Goal: Information Seeking & Learning: Learn about a topic

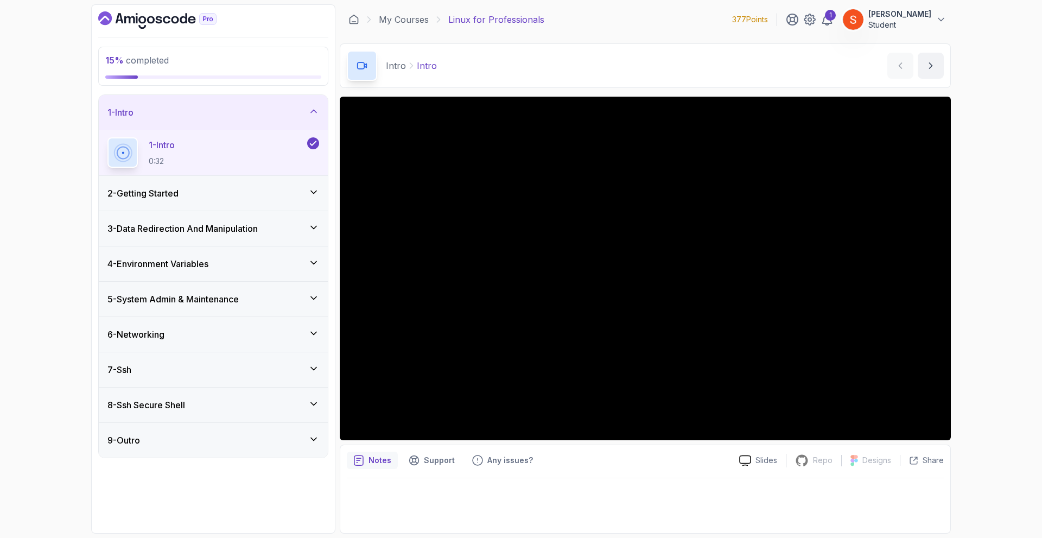
click at [276, 192] on div "2 - Getting Started" at bounding box center [213, 193] width 212 height 13
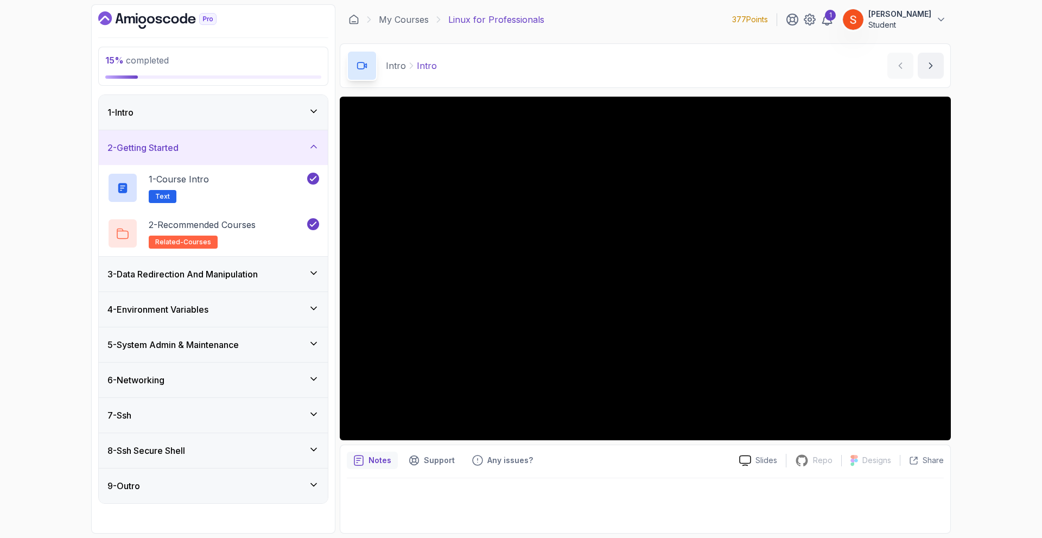
click at [295, 141] on div "2 - Getting Started" at bounding box center [213, 147] width 229 height 35
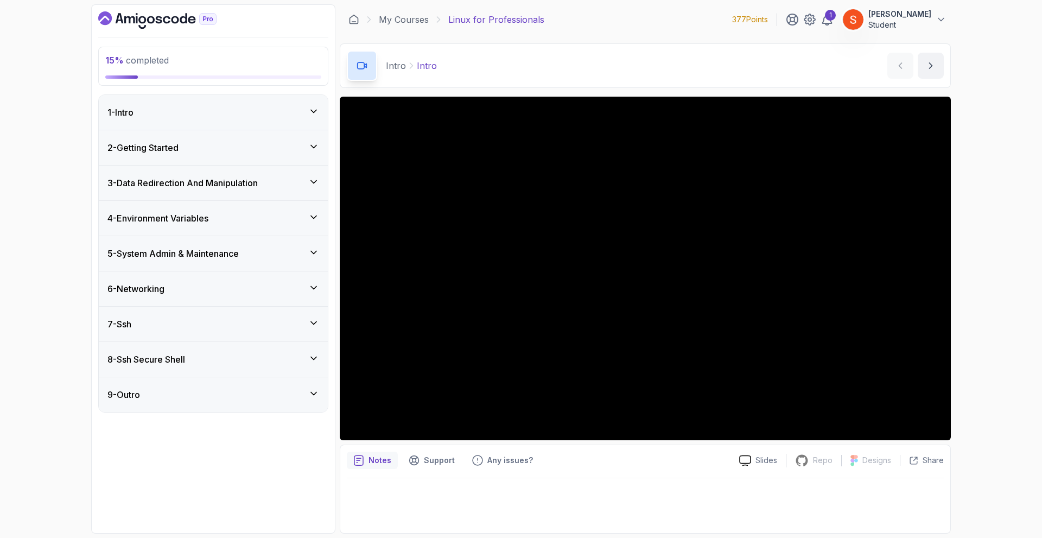
click at [318, 179] on icon at bounding box center [313, 181] width 11 height 11
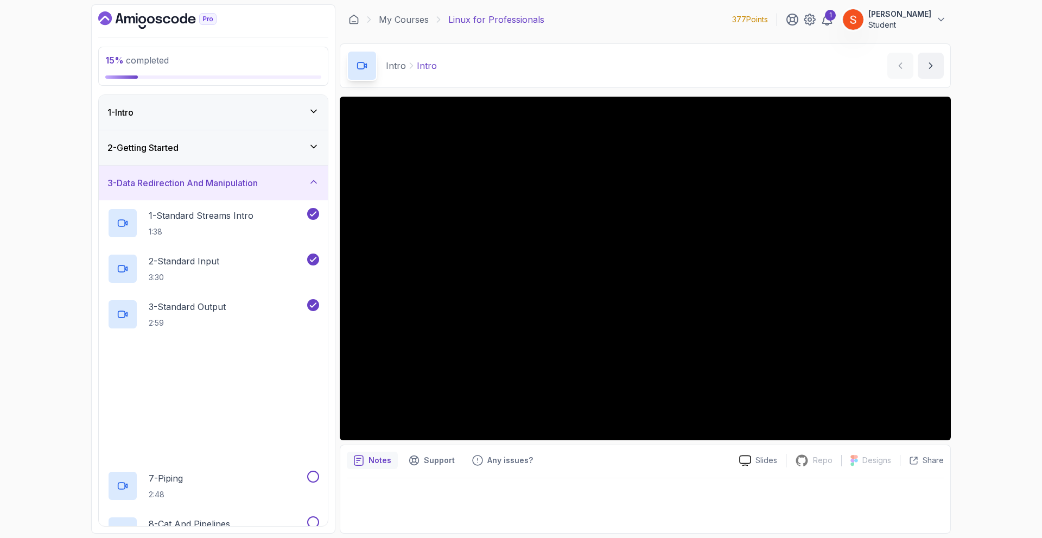
click at [315, 180] on icon at bounding box center [313, 181] width 11 height 11
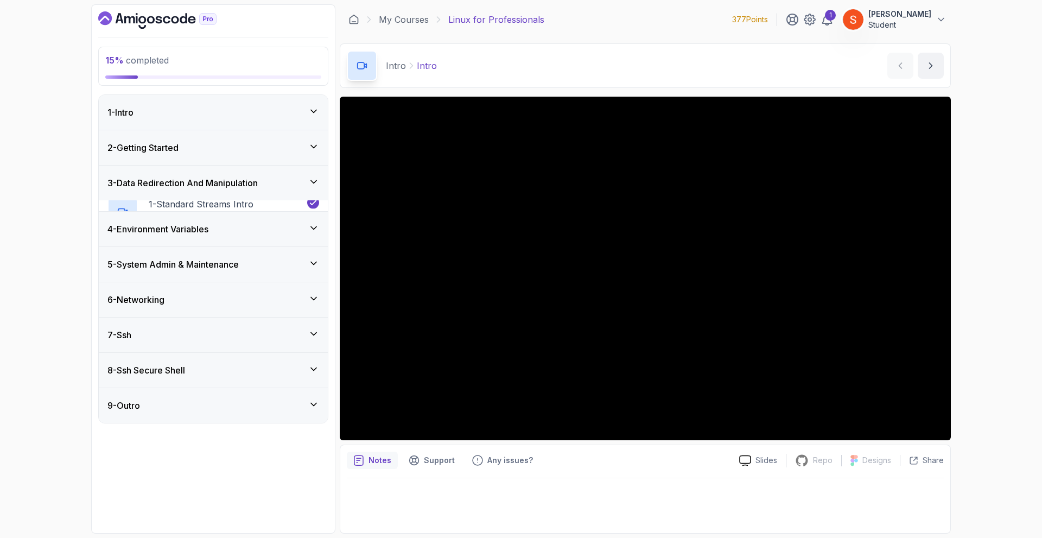
click at [315, 180] on icon at bounding box center [313, 181] width 11 height 11
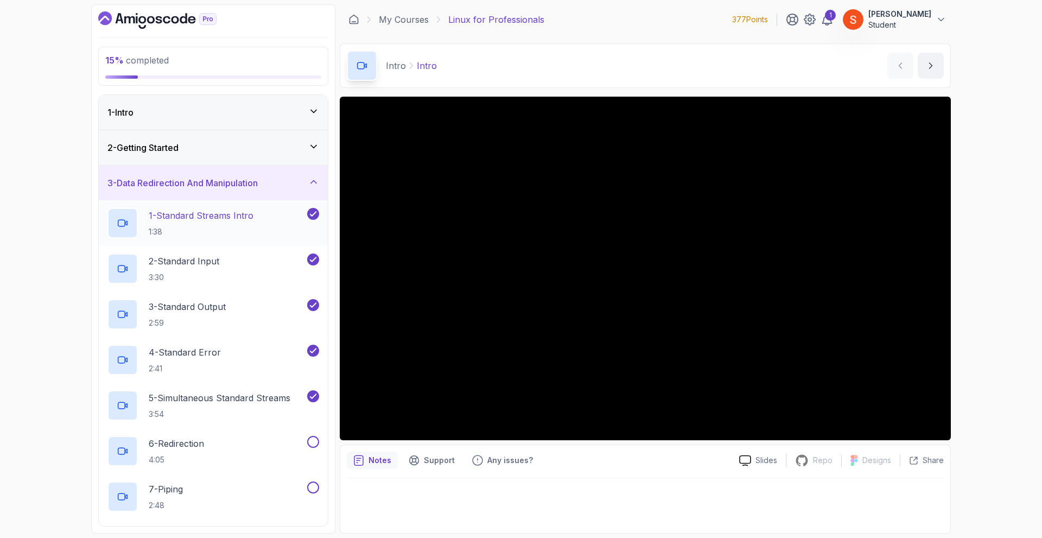
click at [314, 215] on icon at bounding box center [313, 213] width 10 height 11
click at [311, 258] on icon at bounding box center [313, 259] width 10 height 11
click at [311, 212] on icon at bounding box center [313, 213] width 10 height 11
click at [314, 261] on icon at bounding box center [313, 259] width 10 height 11
click at [314, 305] on icon at bounding box center [314, 305] width 6 height 4
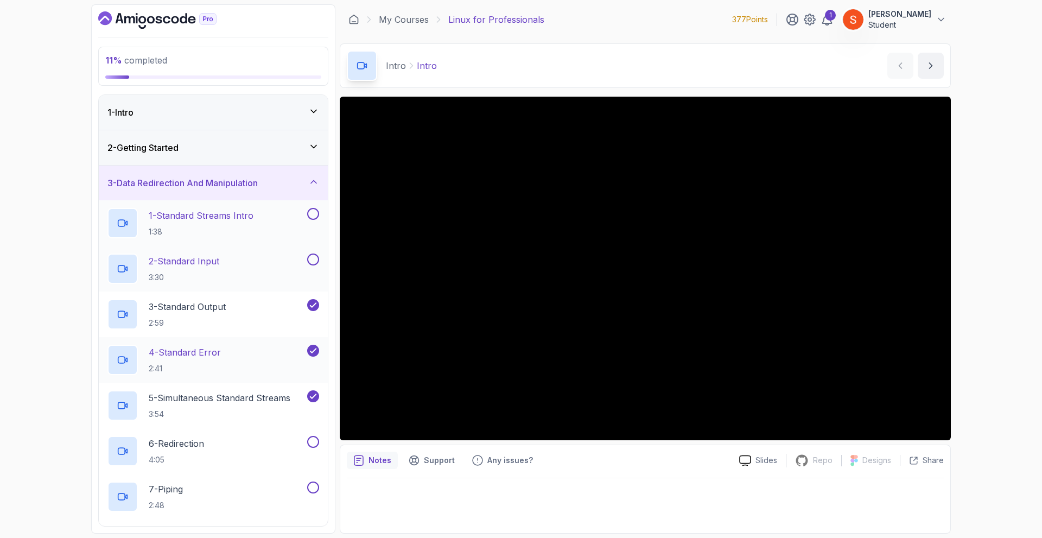
click at [312, 348] on icon at bounding box center [313, 350] width 10 height 11
click at [313, 394] on icon at bounding box center [313, 396] width 10 height 11
click at [299, 183] on div "3 - Data Redirection And Manipulation" at bounding box center [213, 182] width 212 height 13
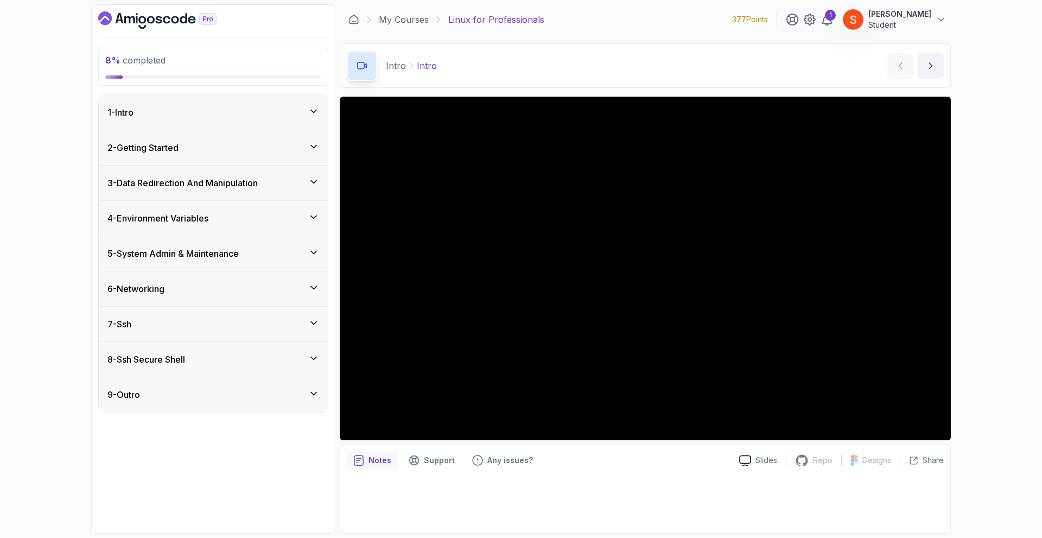
click at [299, 183] on div "3 - Data Redirection And Manipulation" at bounding box center [213, 182] width 212 height 13
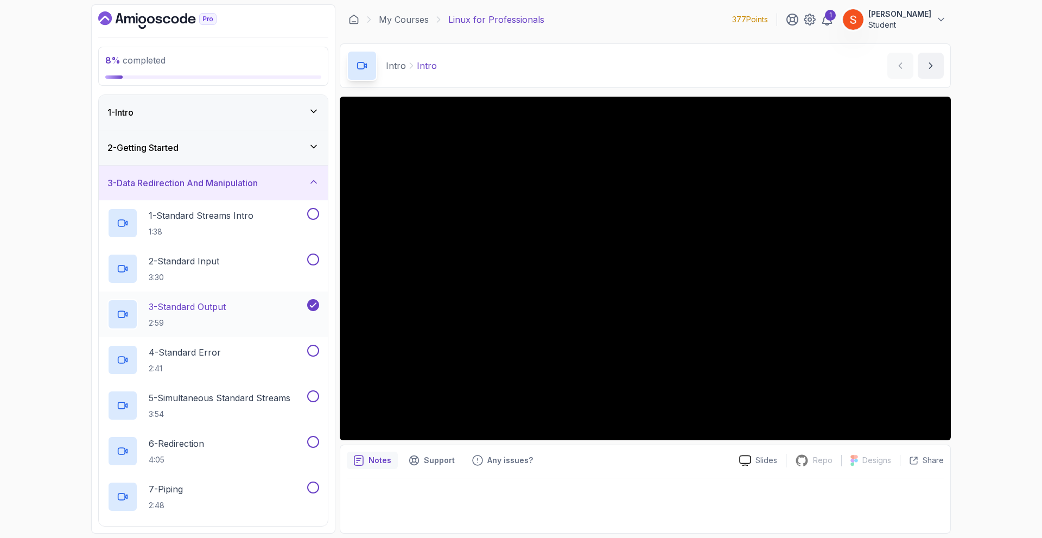
click at [315, 307] on icon at bounding box center [313, 305] width 10 height 11
click at [306, 190] on div "3 - Data Redirection And Manipulation" at bounding box center [213, 183] width 229 height 35
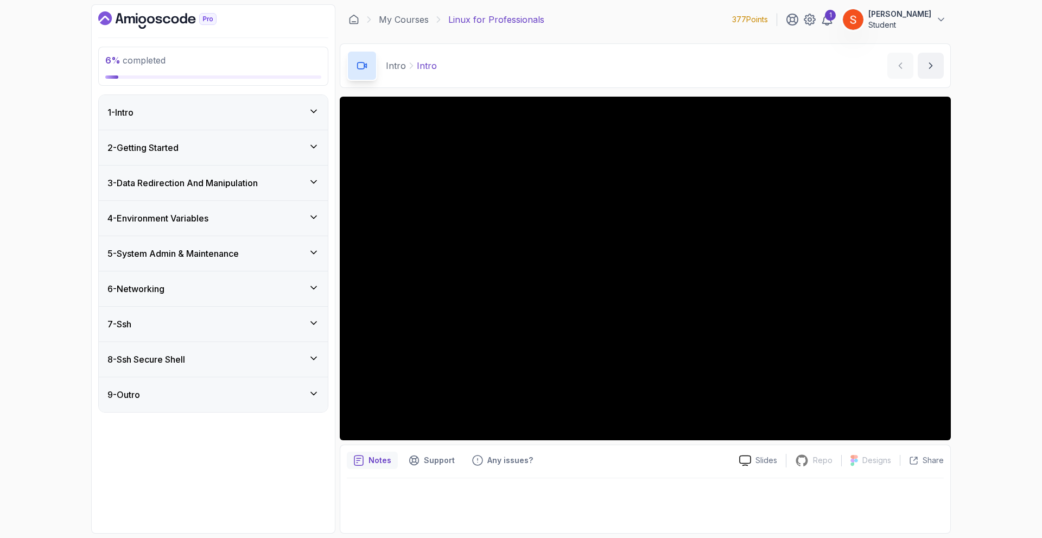
click at [310, 180] on icon at bounding box center [313, 181] width 11 height 11
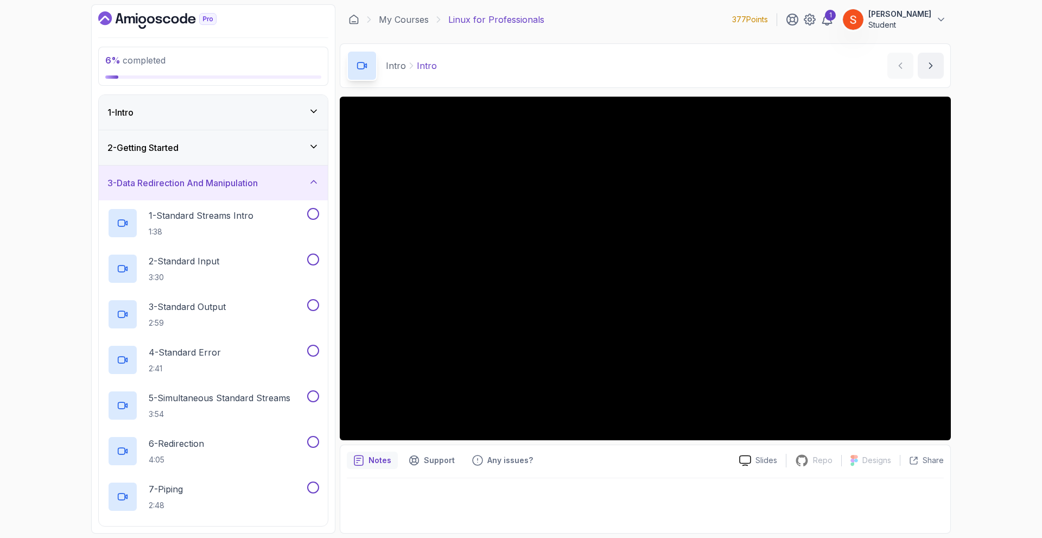
click at [300, 190] on div "3 - Data Redirection And Manipulation" at bounding box center [213, 183] width 229 height 35
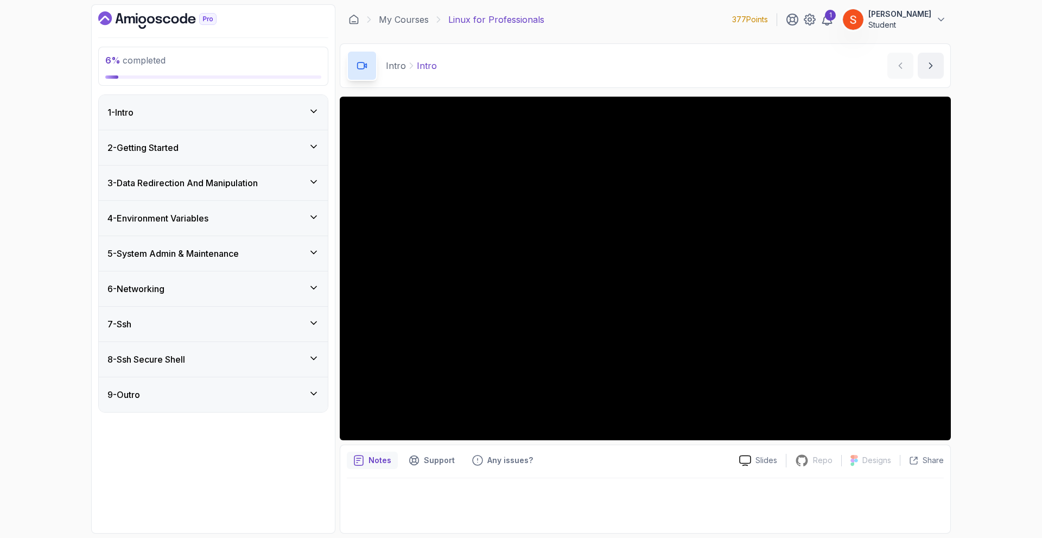
click at [208, 214] on h3 "4 - Environment Variables" at bounding box center [157, 218] width 101 height 13
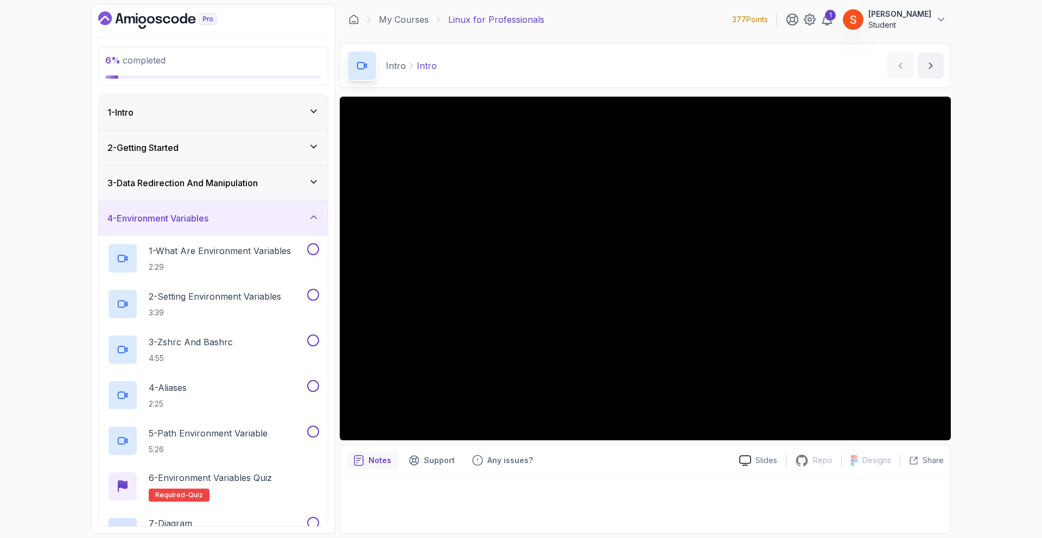
click at [262, 219] on div "4 - Environment Variables" at bounding box center [213, 218] width 212 height 13
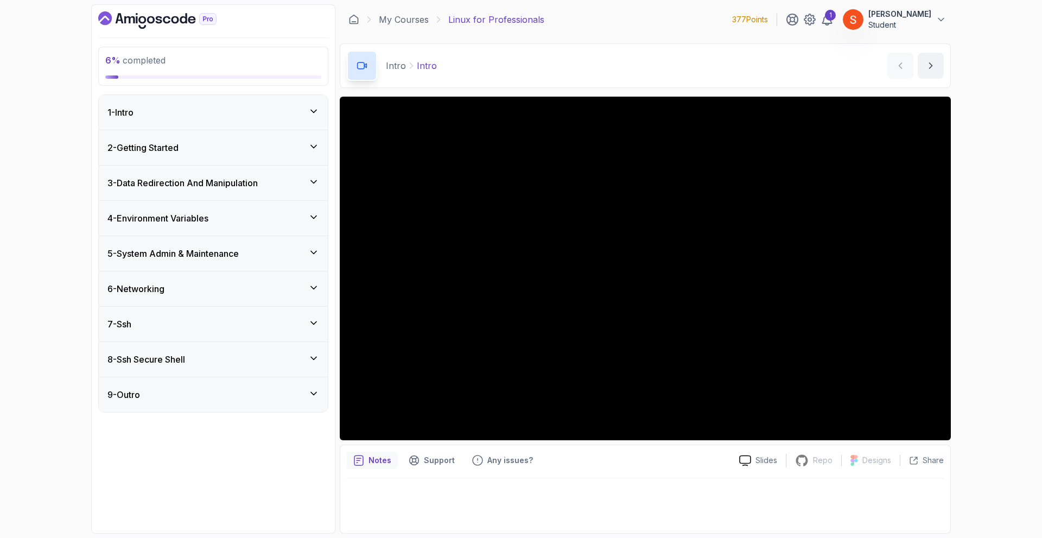
click at [185, 257] on h3 "5 - System Admin & Maintenance" at bounding box center [172, 253] width 131 height 13
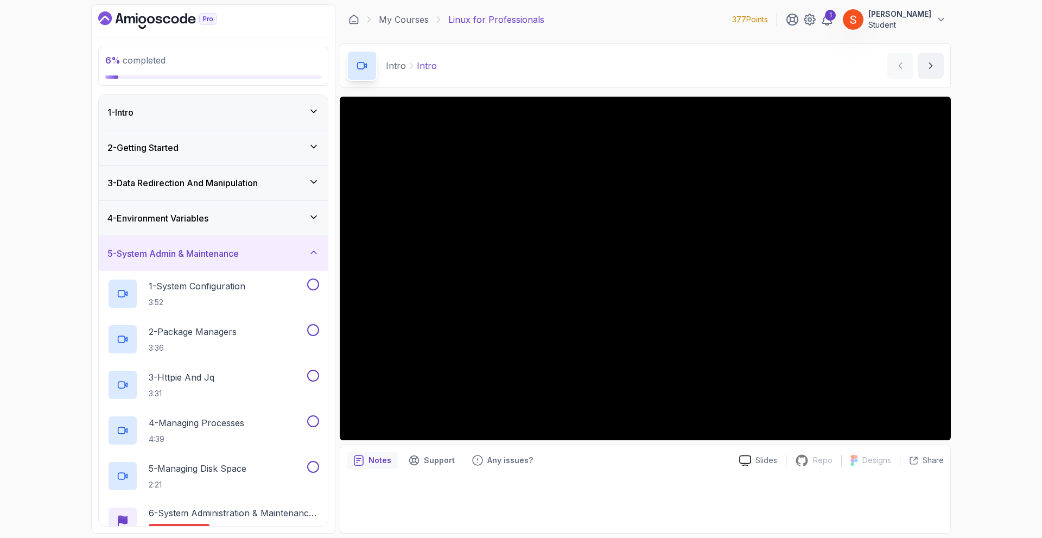
click at [233, 252] on h3 "5 - System Admin & Maintenance" at bounding box center [172, 253] width 131 height 13
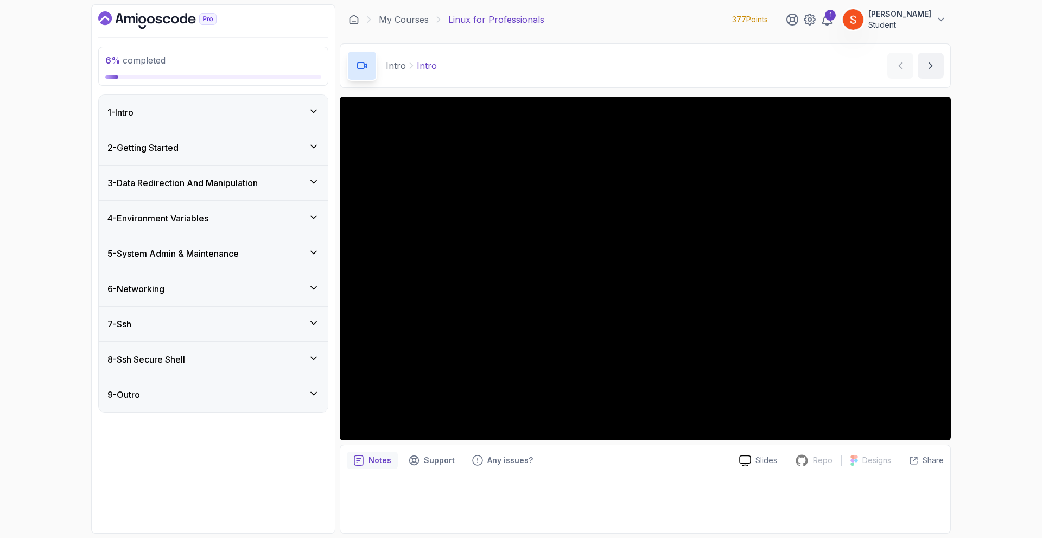
click at [180, 291] on div "6 - Networking" at bounding box center [213, 288] width 212 height 13
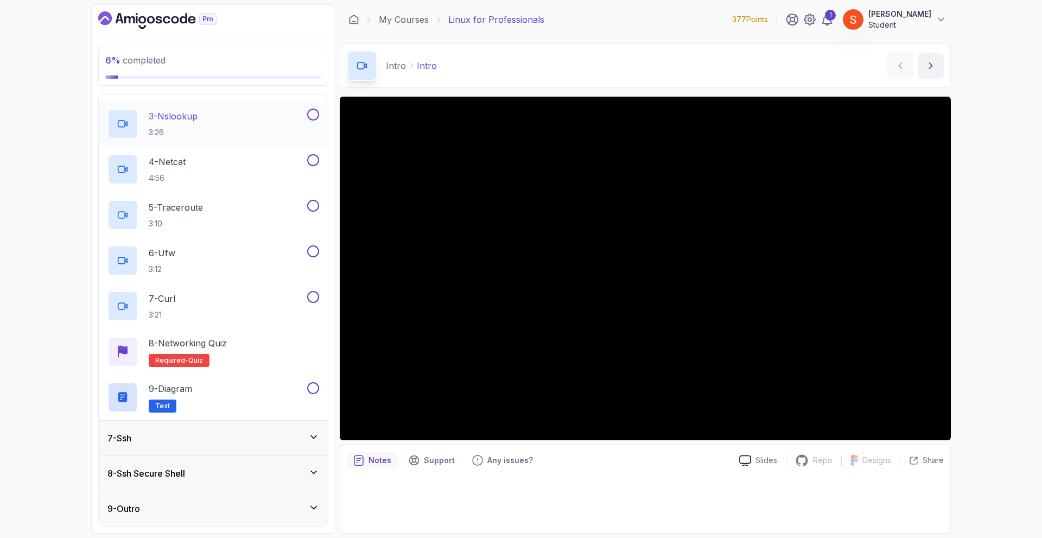
scroll to position [79, 0]
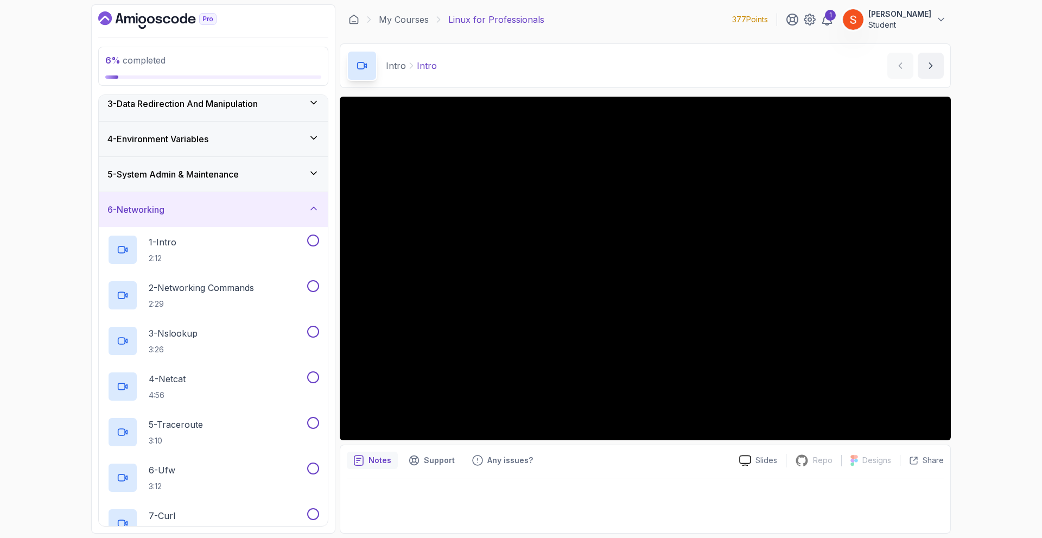
click at [198, 217] on div "6 - Networking" at bounding box center [213, 209] width 229 height 35
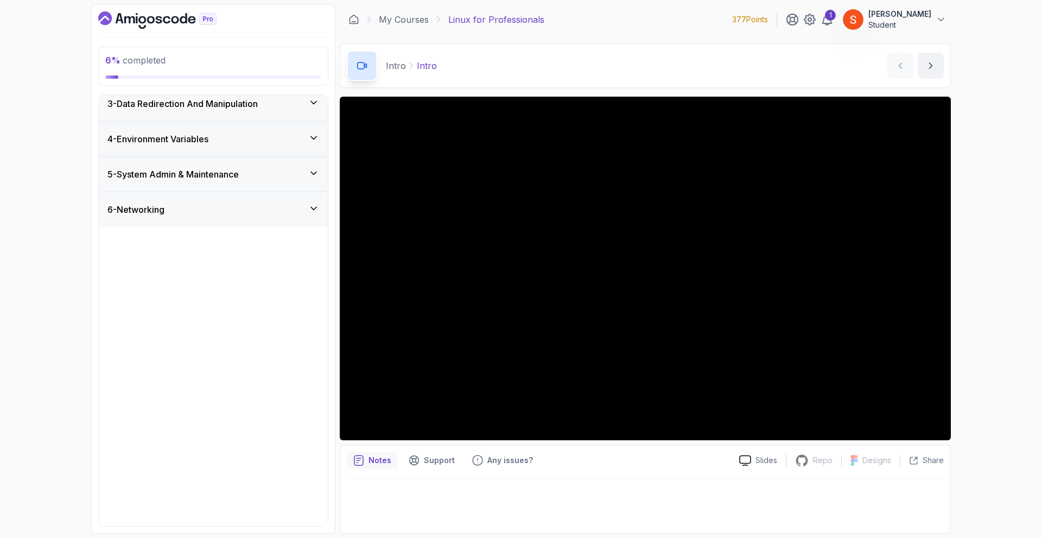
scroll to position [0, 0]
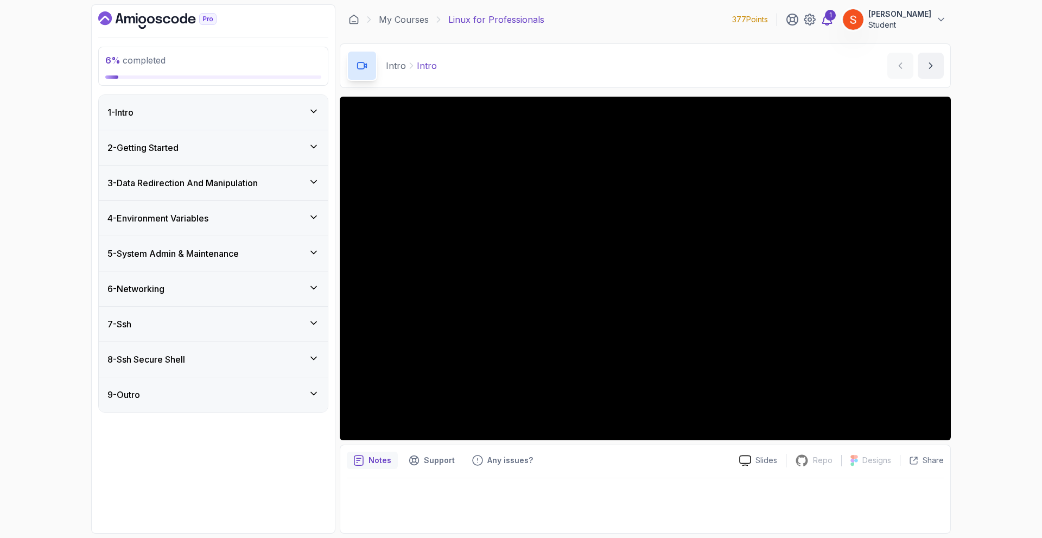
click at [834, 22] on icon at bounding box center [827, 19] width 13 height 13
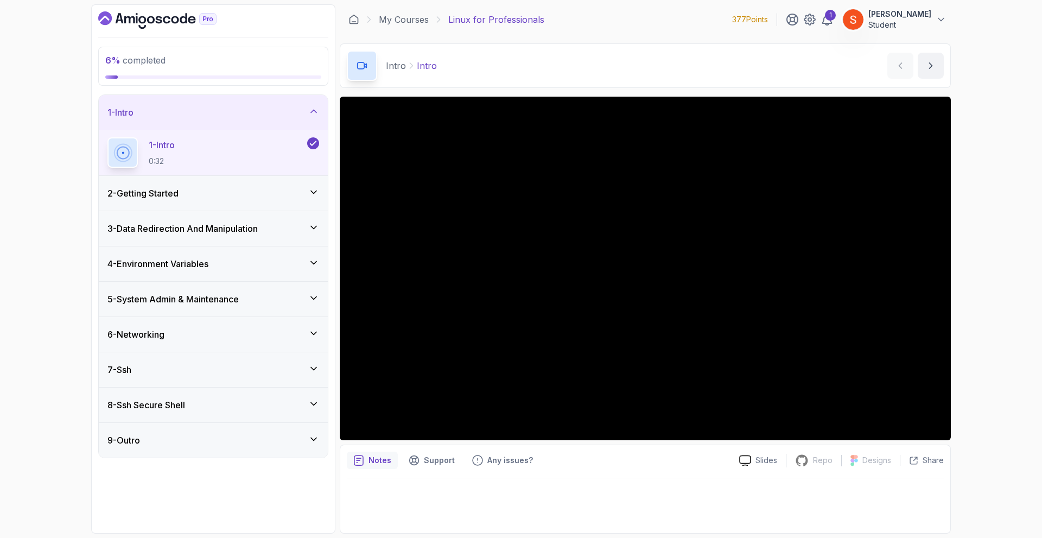
click at [306, 264] on div "4 - Environment Variables" at bounding box center [213, 263] width 212 height 13
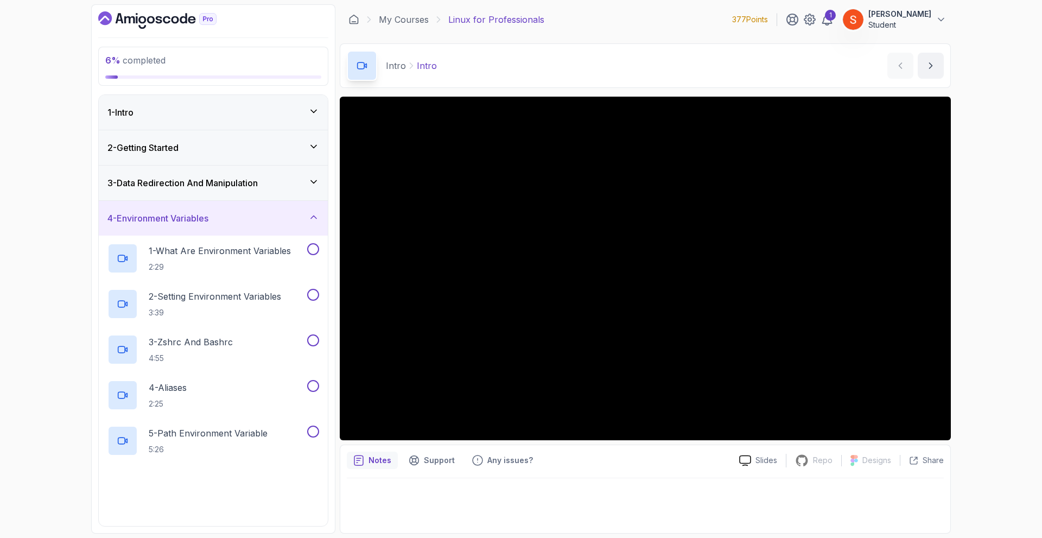
click at [316, 218] on icon at bounding box center [313, 217] width 5 height 3
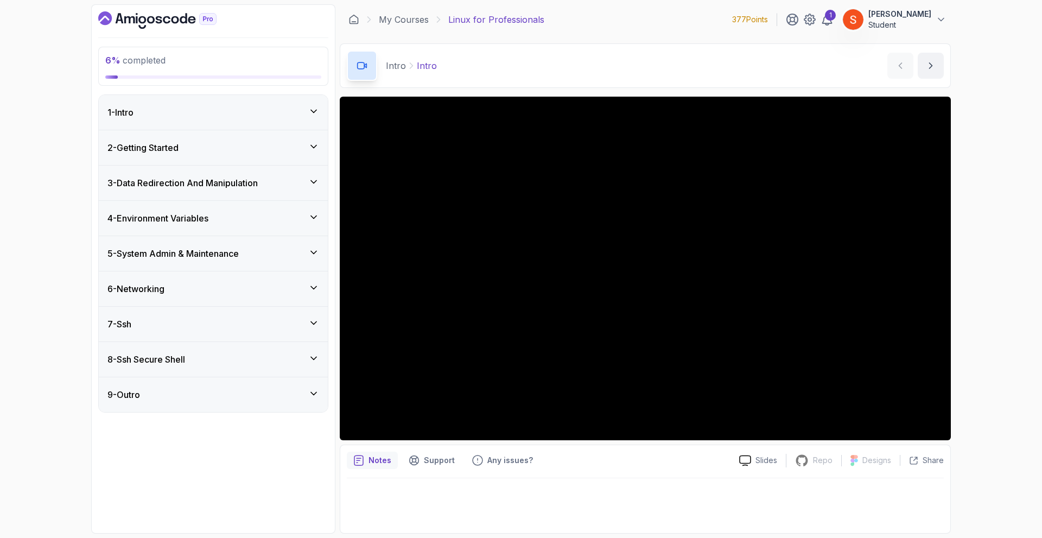
click at [222, 283] on div "6 - Networking" at bounding box center [213, 288] width 212 height 13
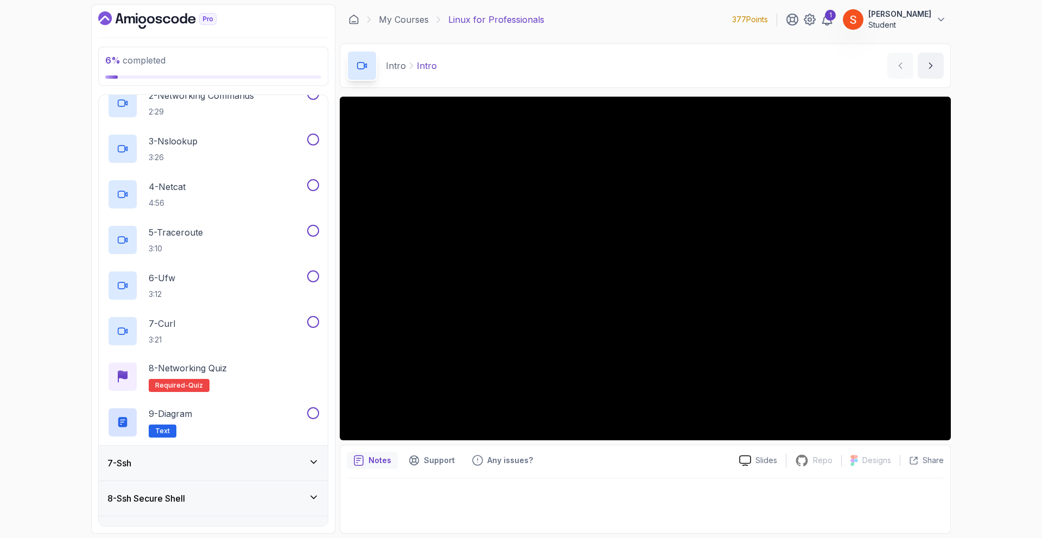
scroll to position [54, 0]
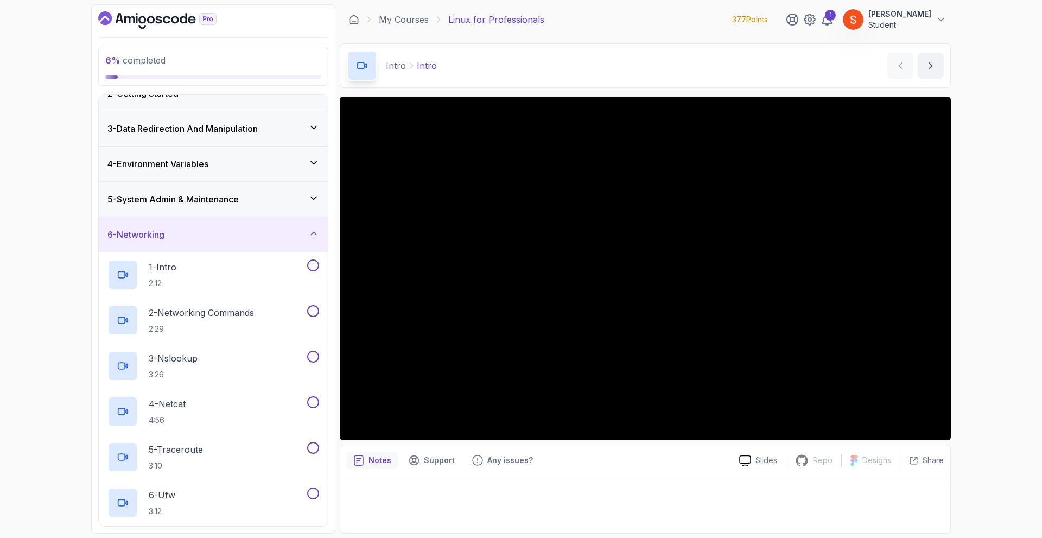
click at [200, 242] on div "6 - Networking" at bounding box center [213, 234] width 229 height 35
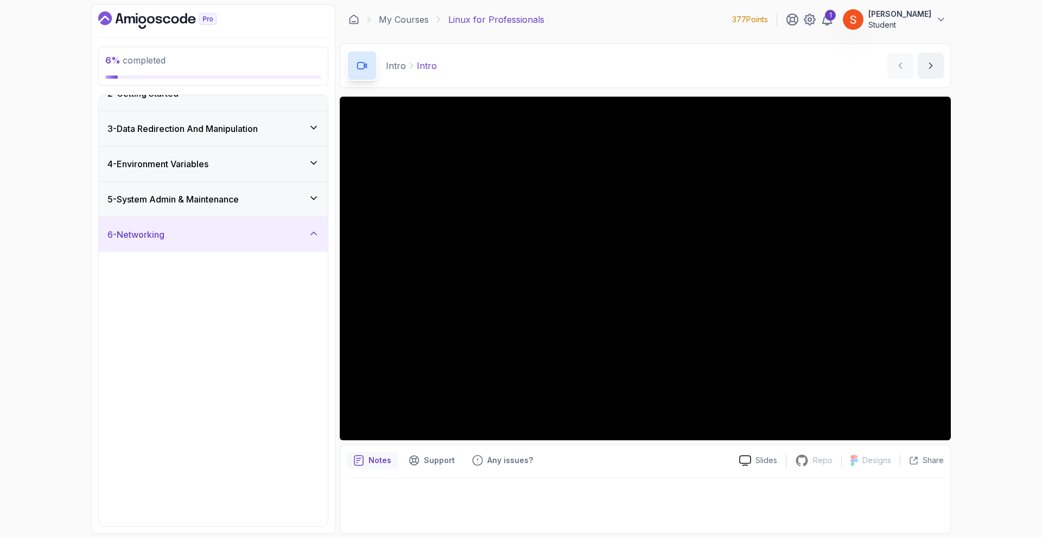
scroll to position [0, 0]
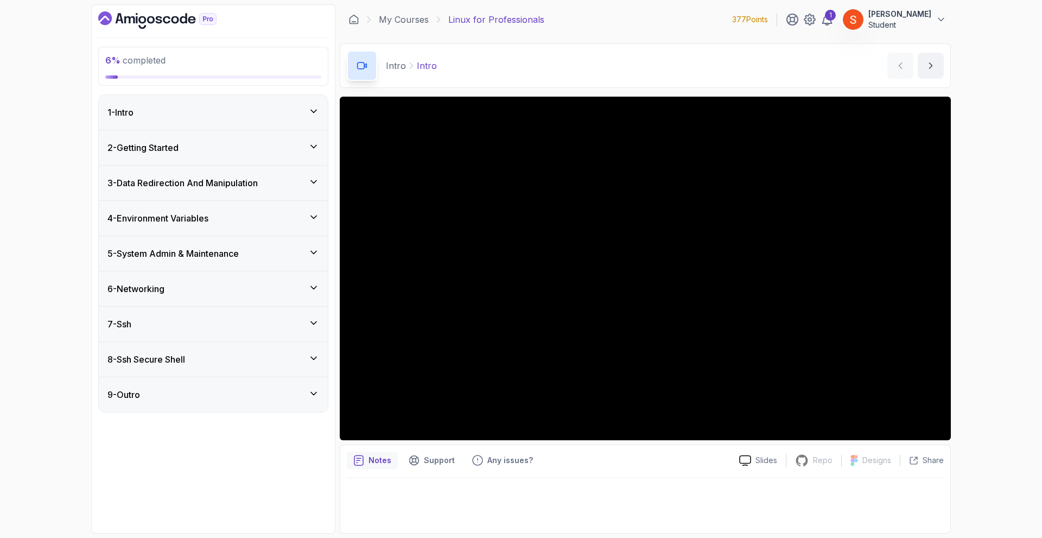
click at [170, 327] on div "7 - Ssh" at bounding box center [213, 324] width 212 height 13
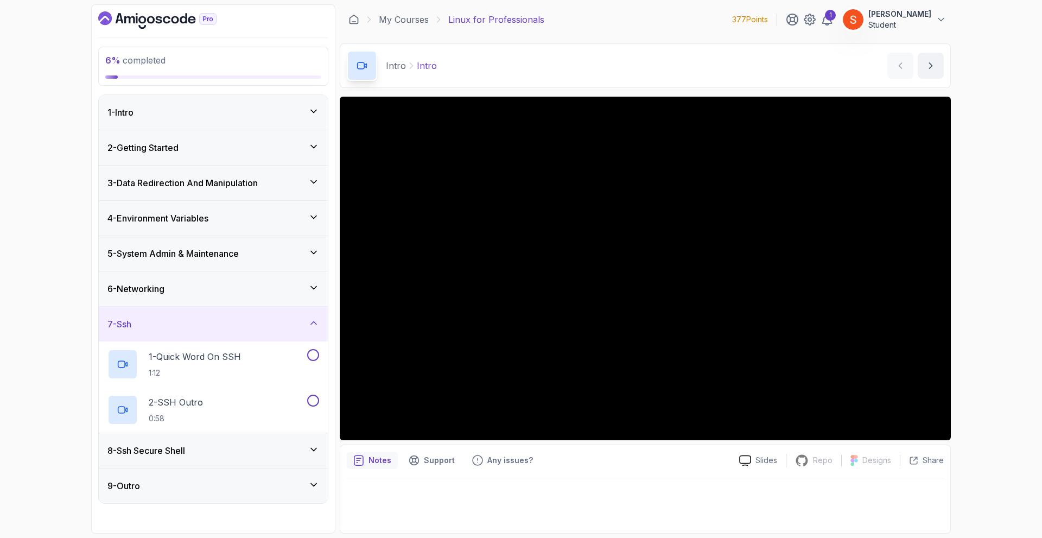
click at [210, 322] on div "7 - Ssh" at bounding box center [213, 324] width 212 height 13
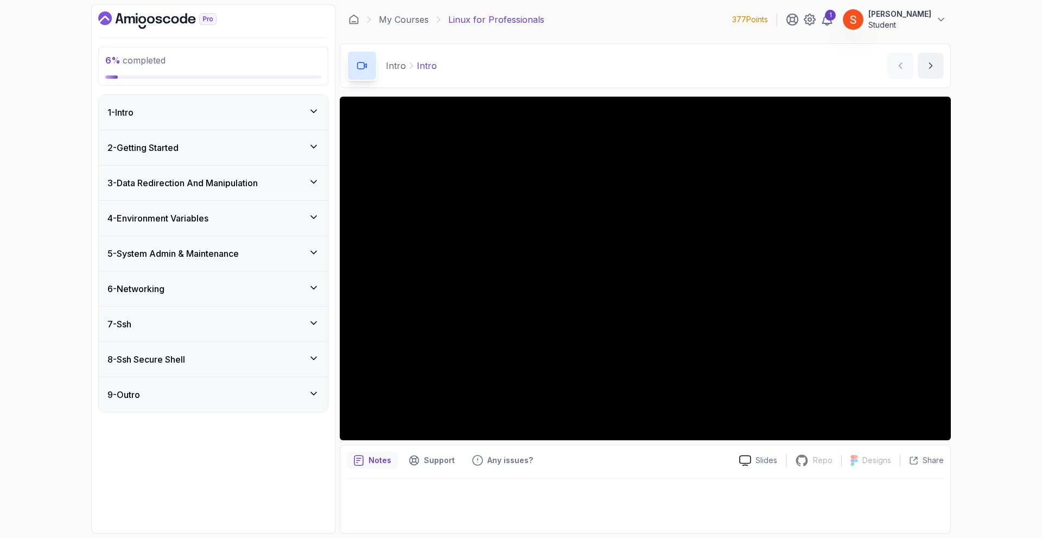
click at [199, 357] on div "8 - Ssh Secure Shell" at bounding box center [213, 359] width 212 height 13
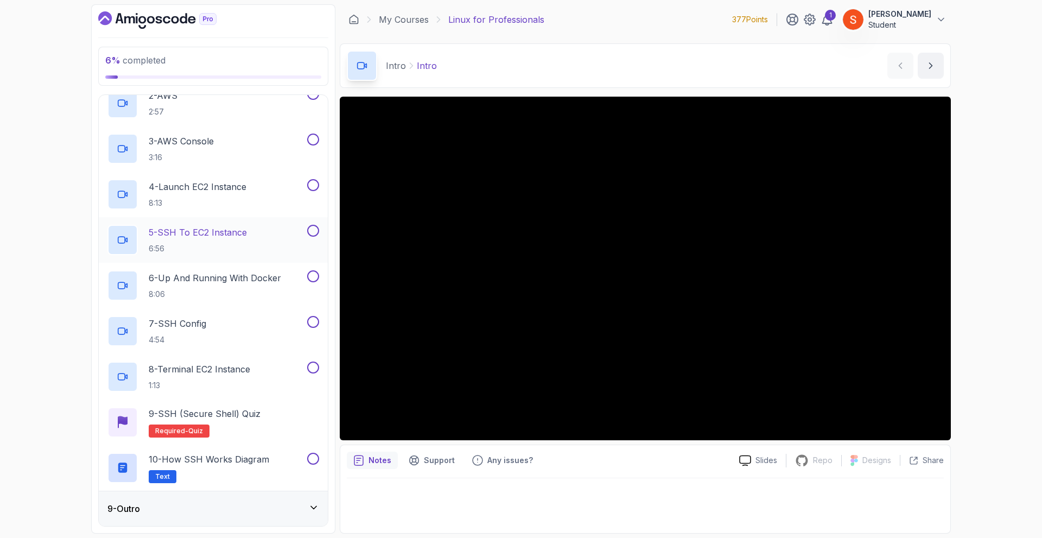
scroll to position [125, 0]
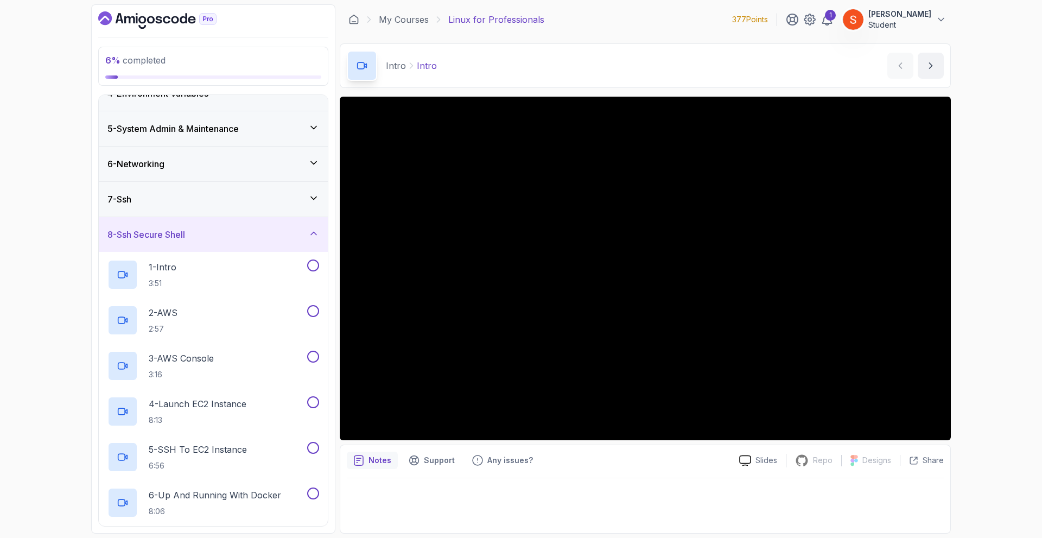
click at [165, 243] on div "8 - Ssh Secure Shell" at bounding box center [213, 234] width 229 height 35
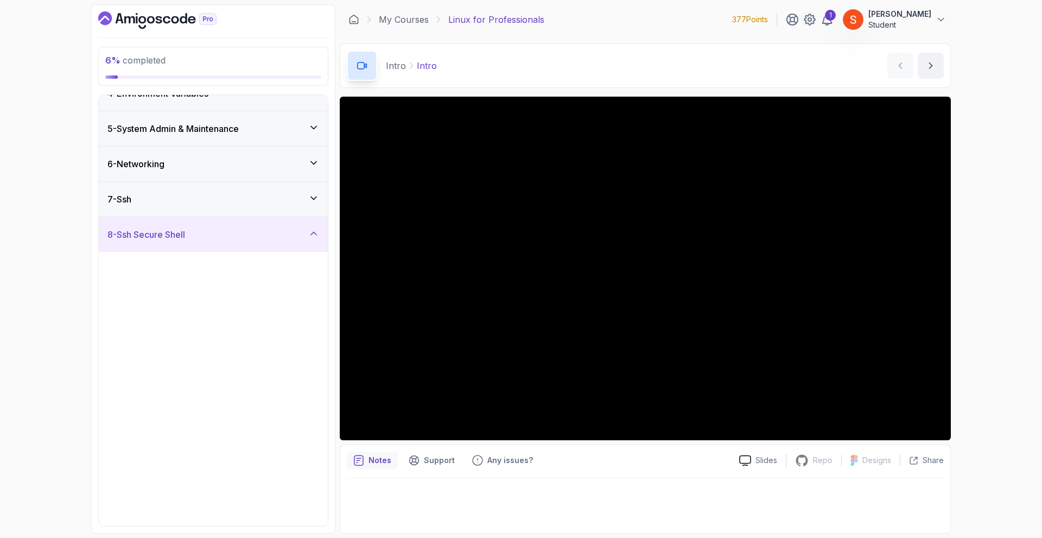
scroll to position [0, 0]
